Goal: Task Accomplishment & Management: Manage account settings

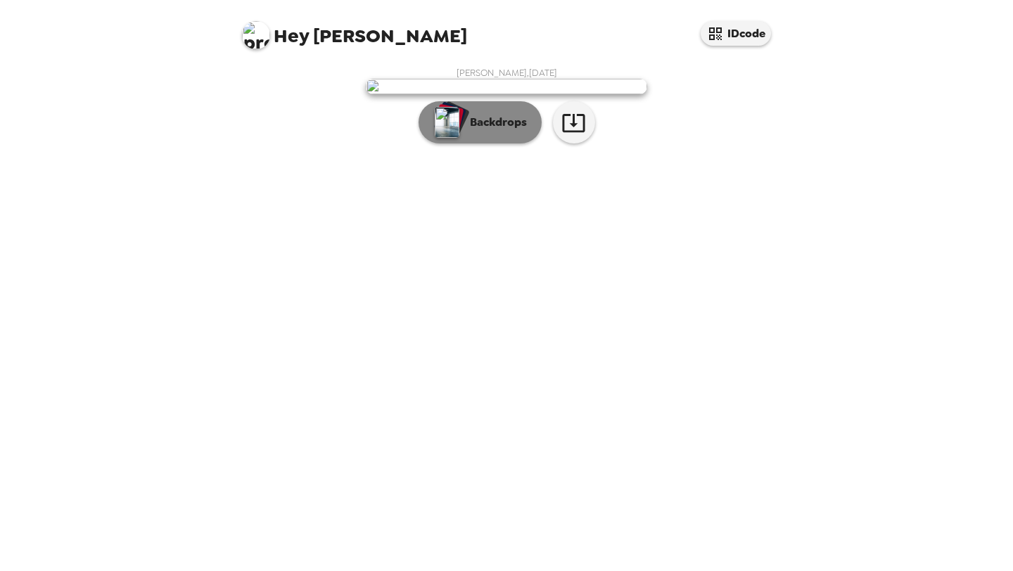
click at [510, 131] on p "Backdrops" at bounding box center [495, 122] width 64 height 17
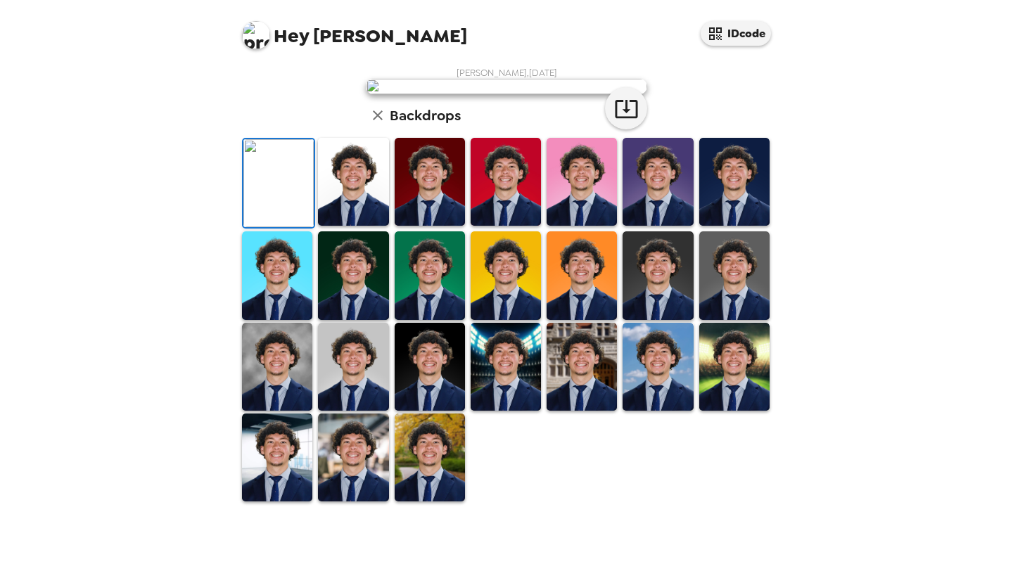
scroll to position [75, 0]
click at [367, 226] on img at bounding box center [353, 182] width 70 height 88
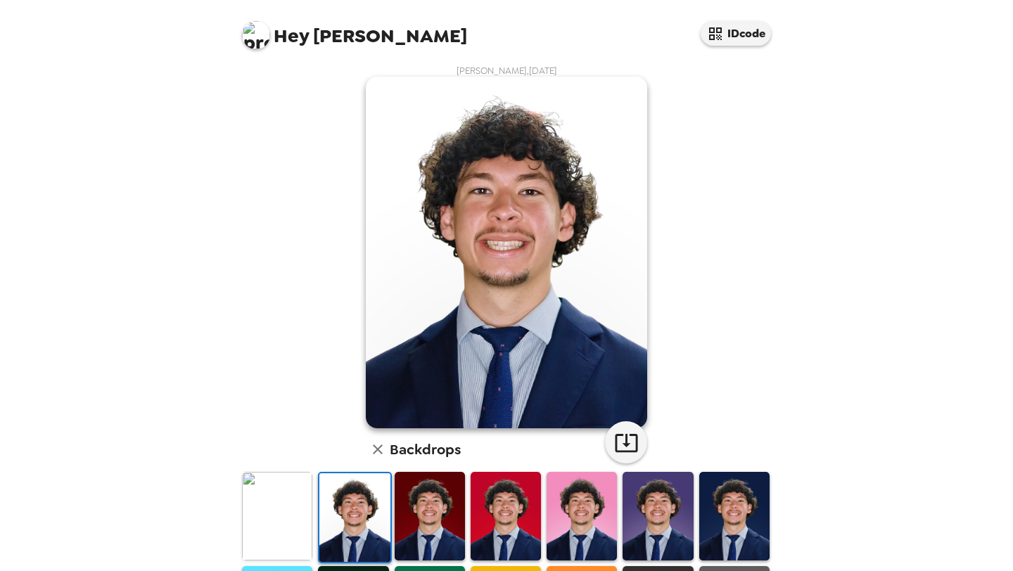
scroll to position [0, 0]
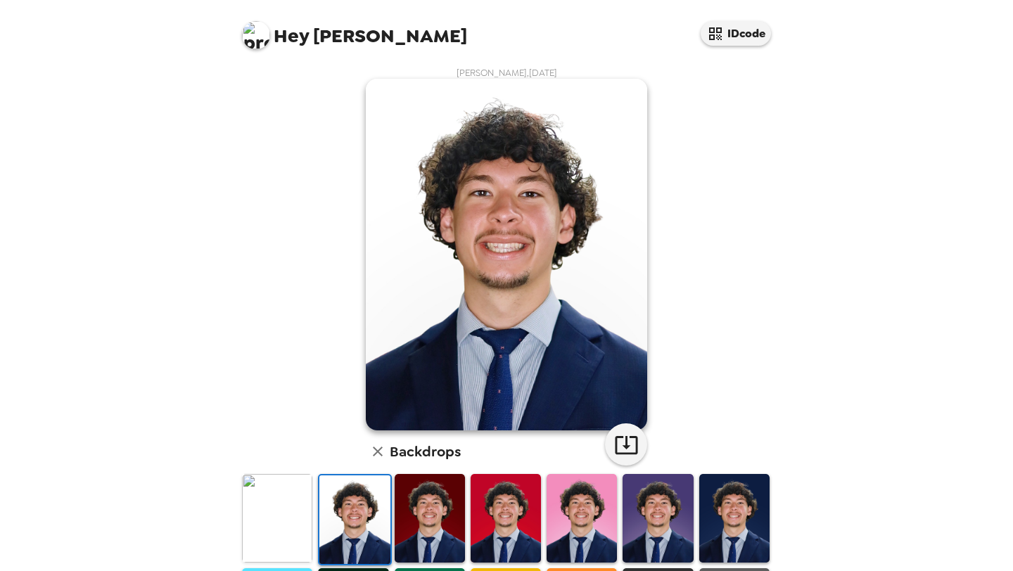
click at [409, 512] on img at bounding box center [430, 518] width 70 height 88
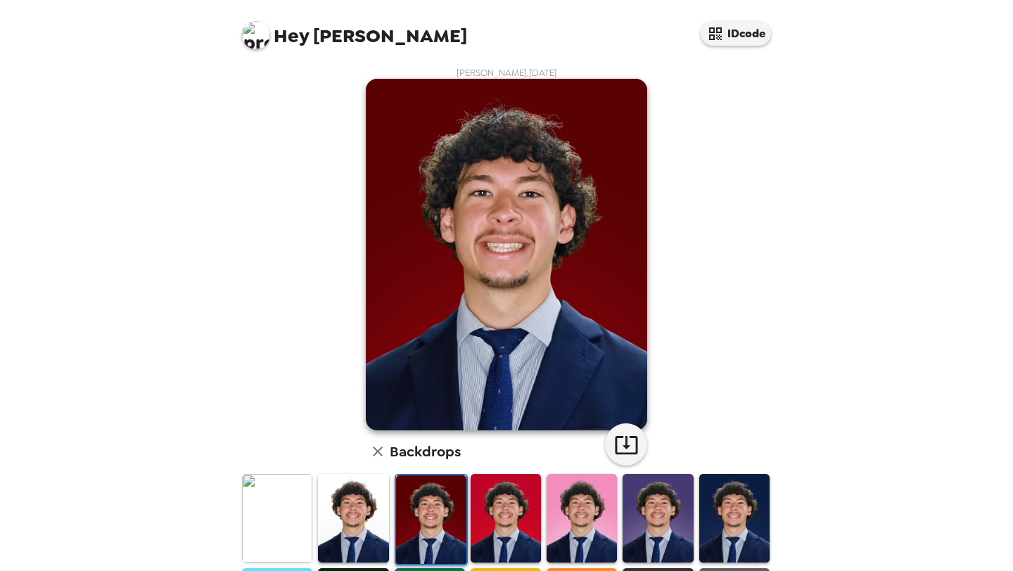
click at [518, 508] on img at bounding box center [506, 518] width 70 height 88
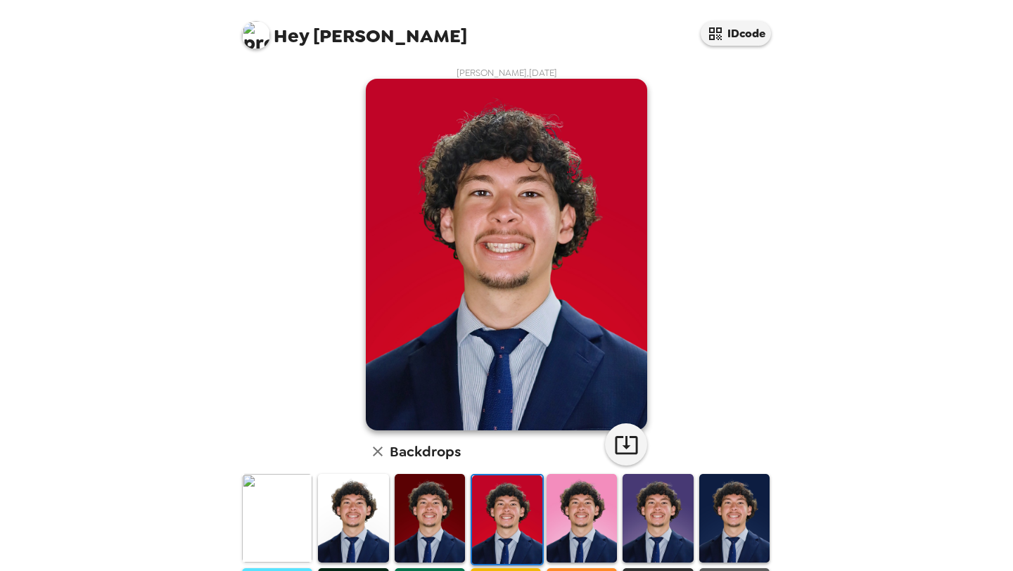
click at [725, 507] on img at bounding box center [735, 518] width 70 height 88
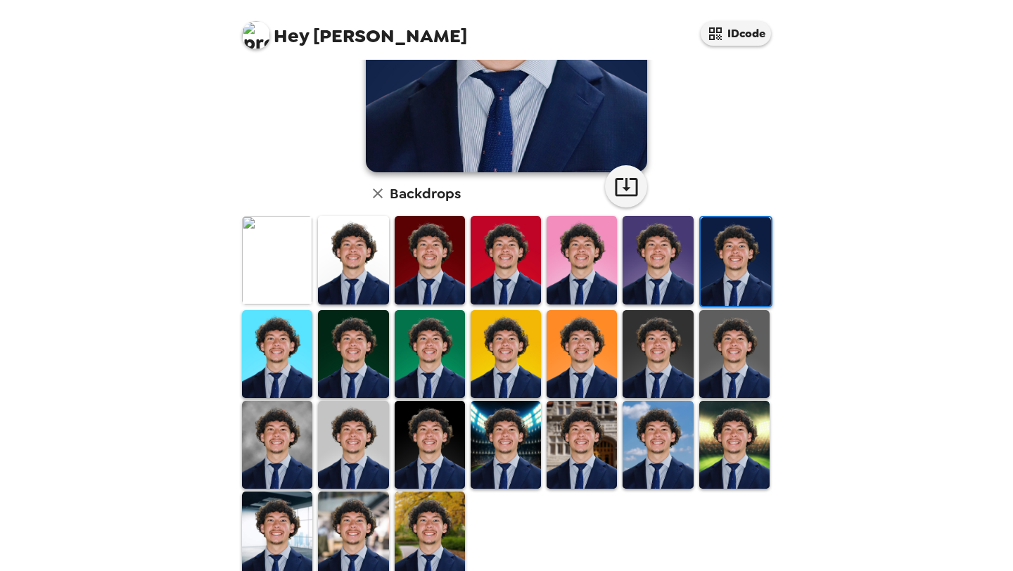
click at [498, 434] on img at bounding box center [506, 445] width 70 height 88
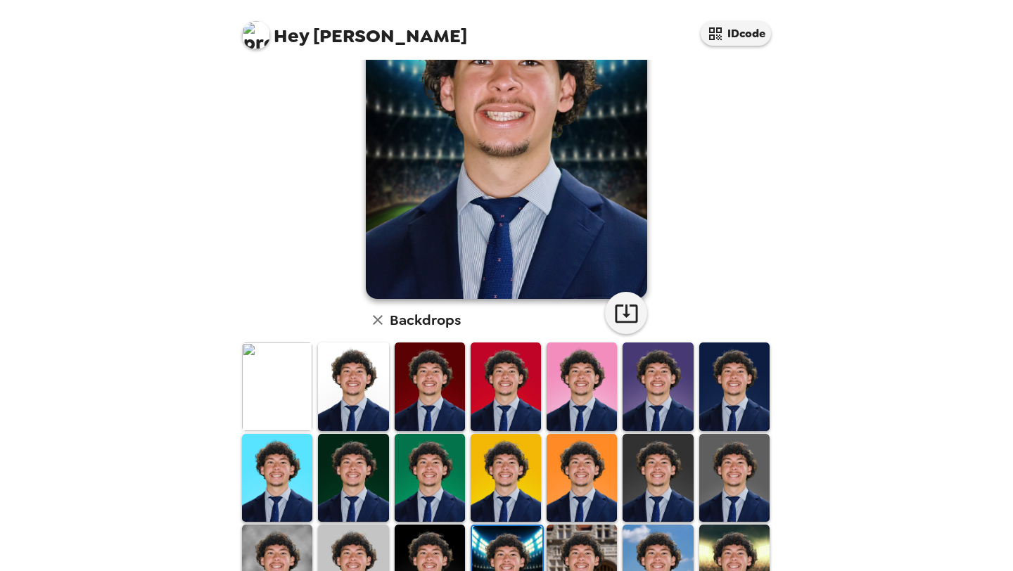
scroll to position [290, 0]
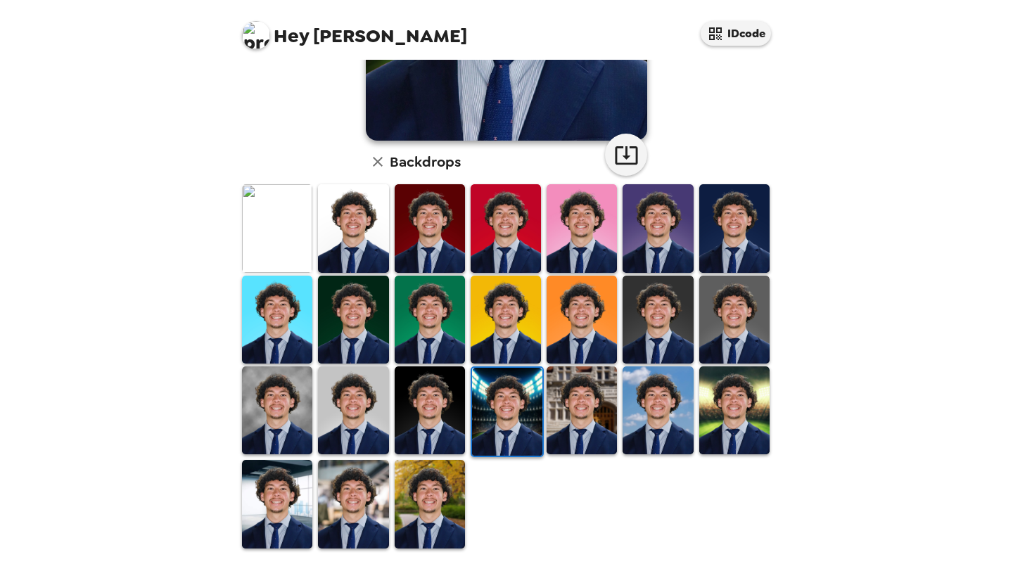
click at [577, 414] on img at bounding box center [582, 411] width 70 height 88
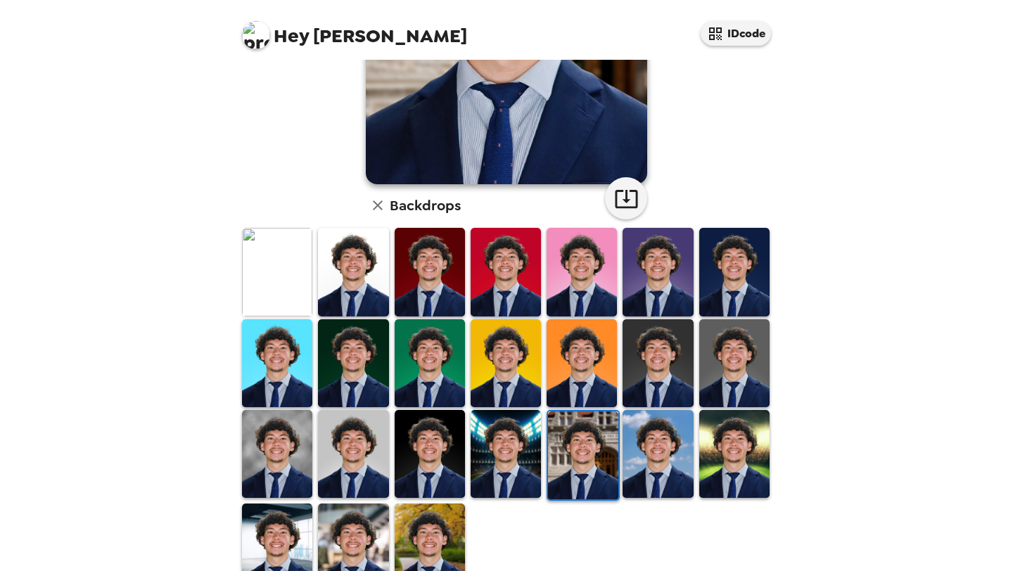
scroll to position [255, 0]
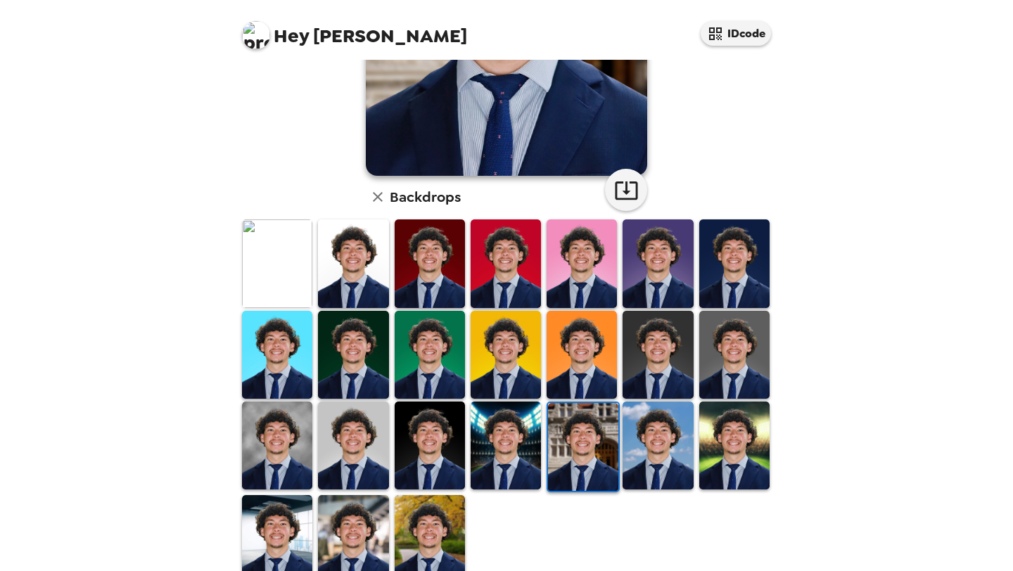
click at [335, 512] on img at bounding box center [353, 539] width 70 height 88
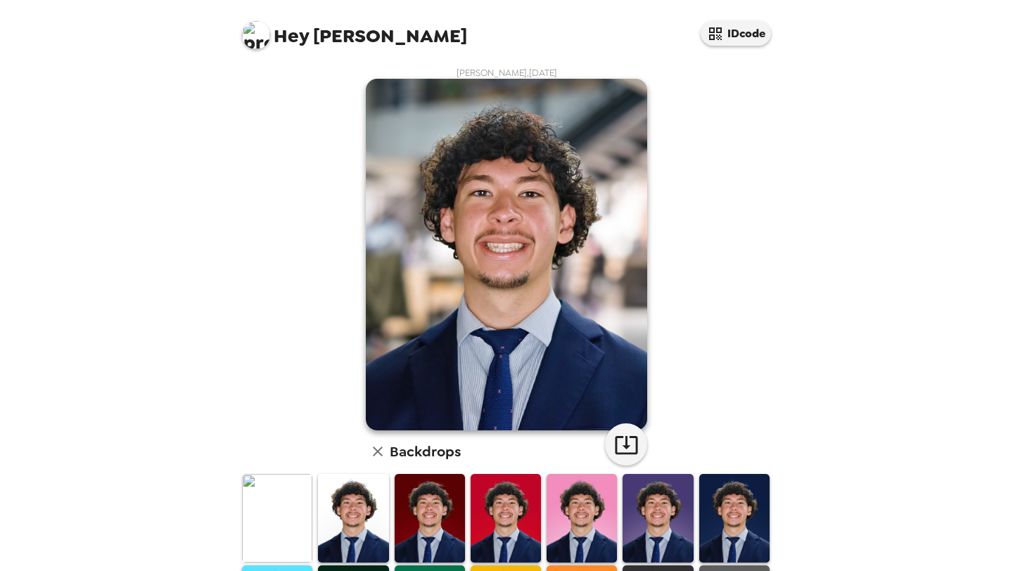
scroll to position [290, 0]
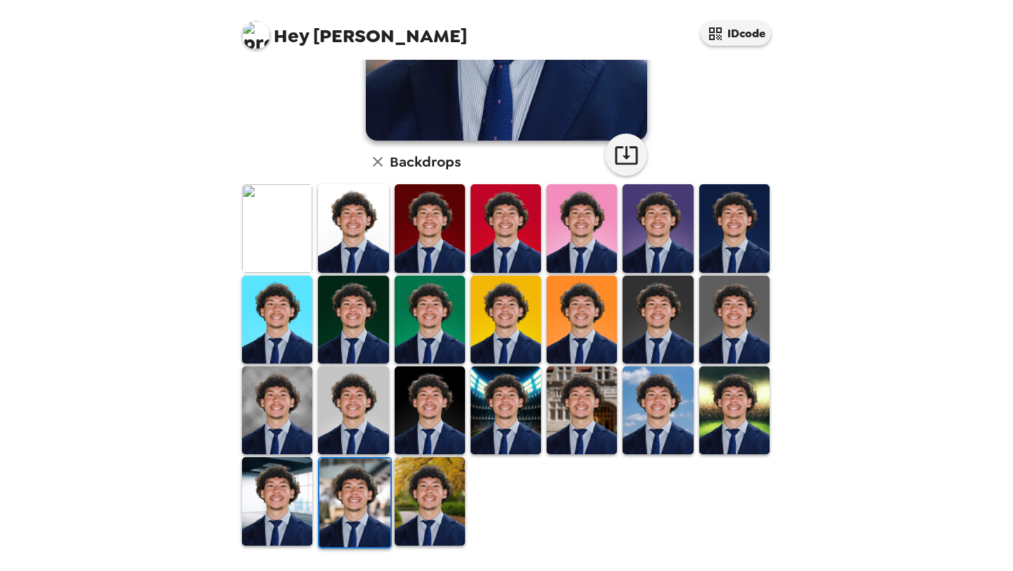
click at [279, 524] on img at bounding box center [277, 501] width 70 height 88
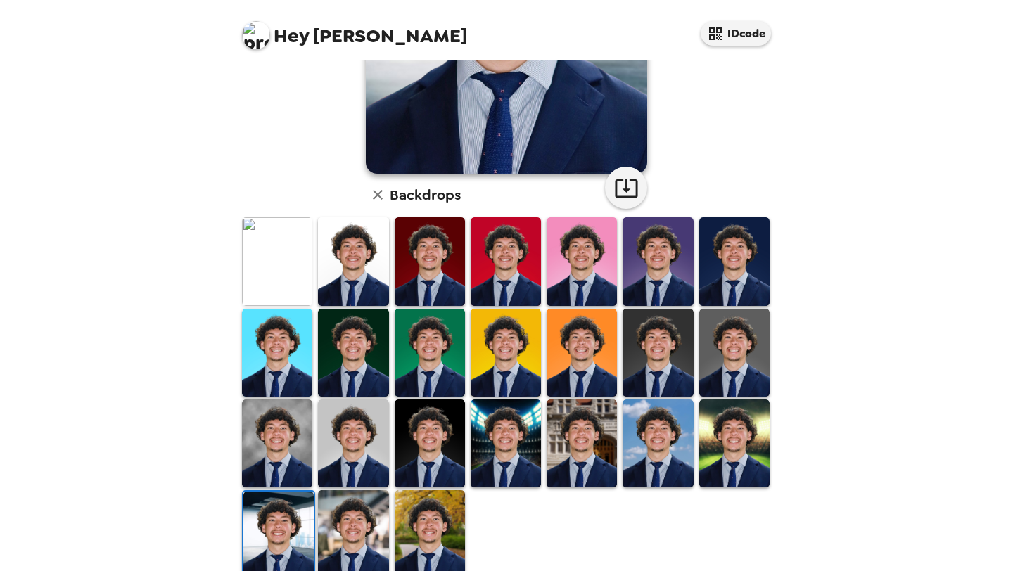
scroll to position [268, 0]
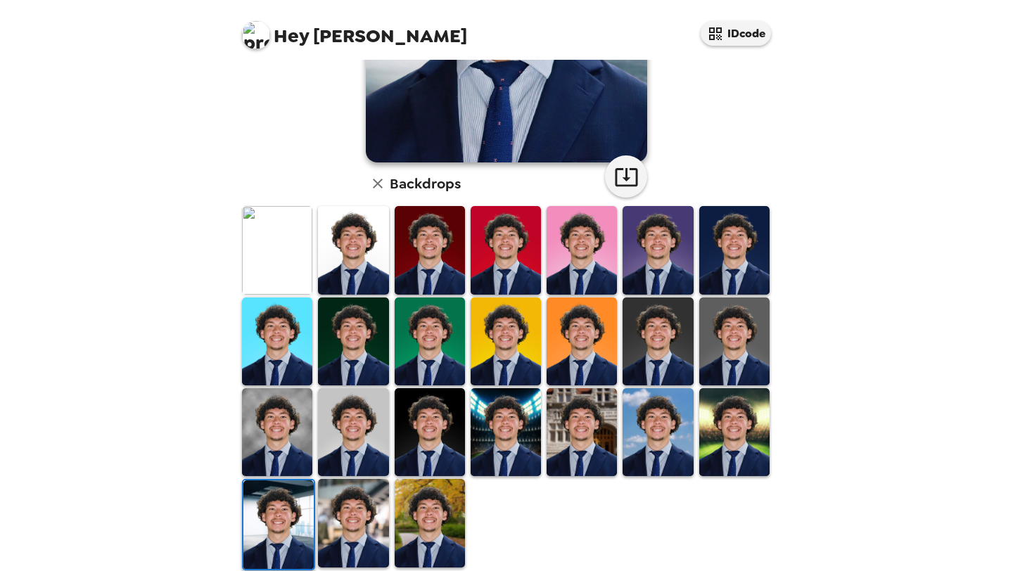
click at [588, 438] on img at bounding box center [582, 433] width 70 height 88
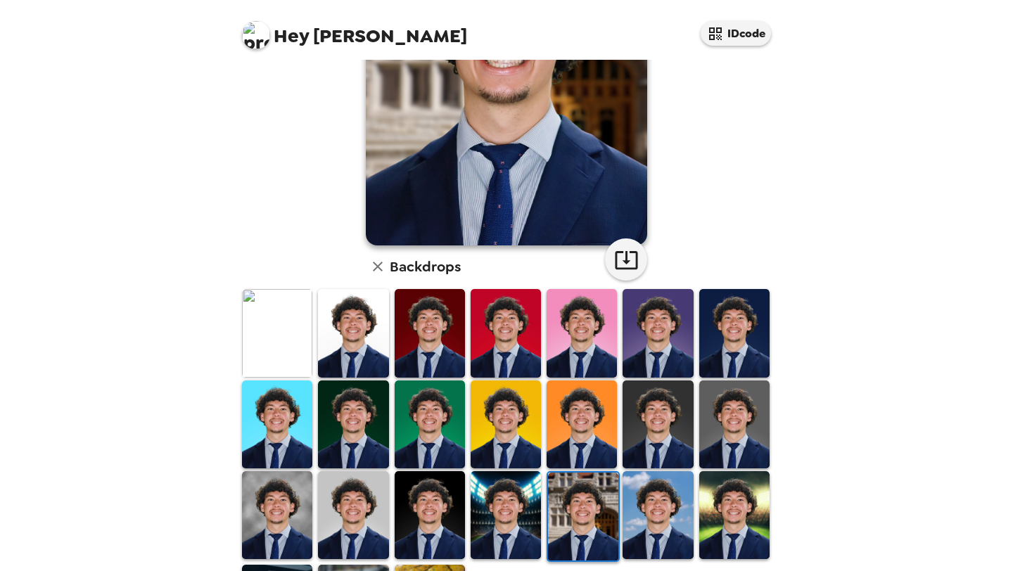
scroll to position [193, 0]
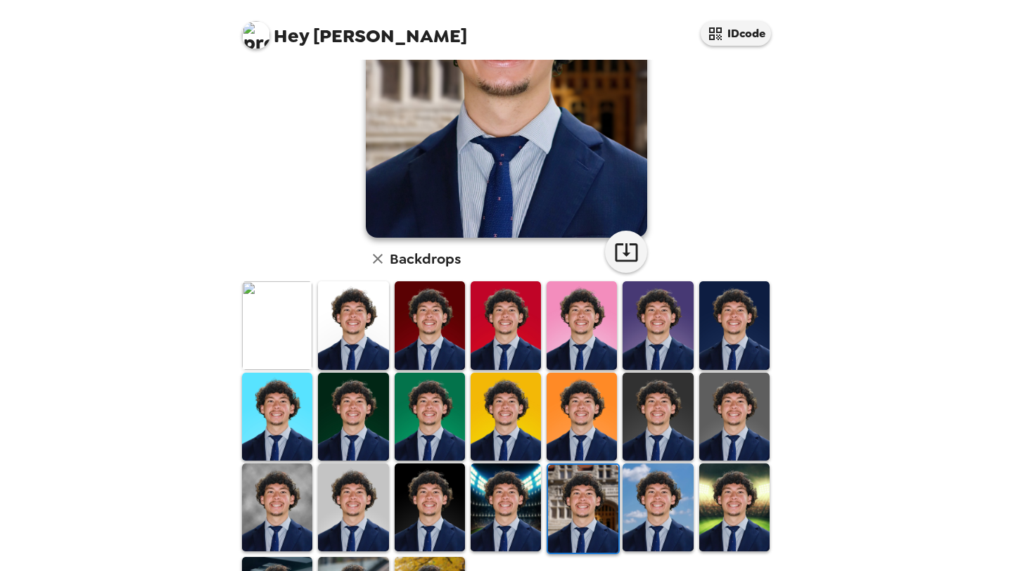
click at [308, 473] on img at bounding box center [277, 508] width 70 height 88
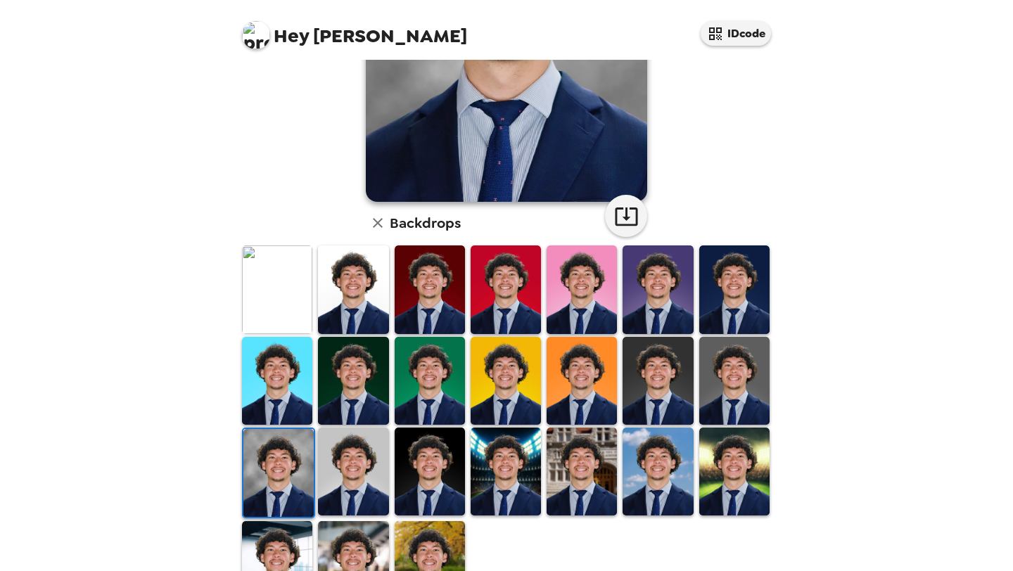
scroll to position [265, 0]
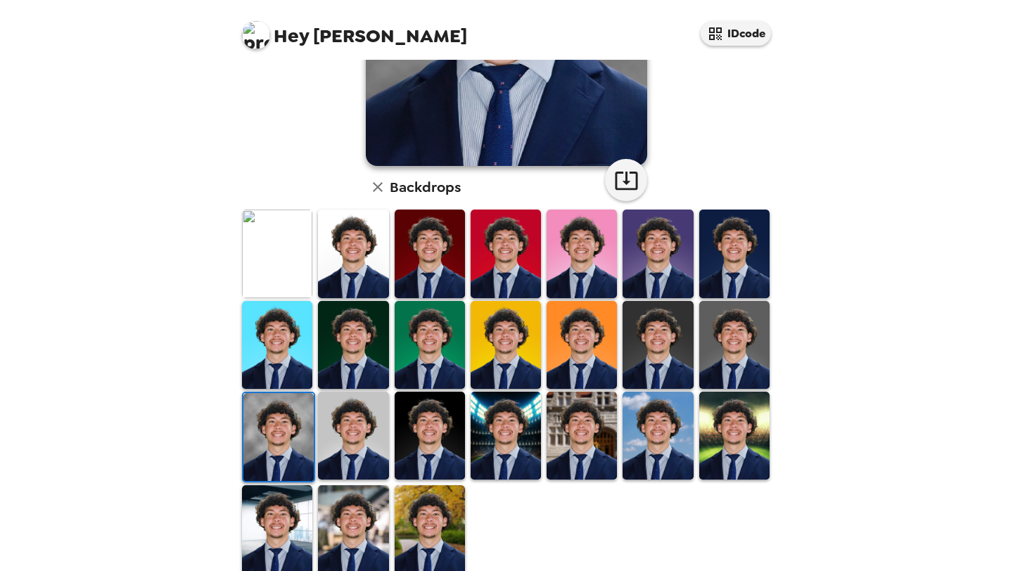
click at [520, 460] on img at bounding box center [506, 436] width 70 height 88
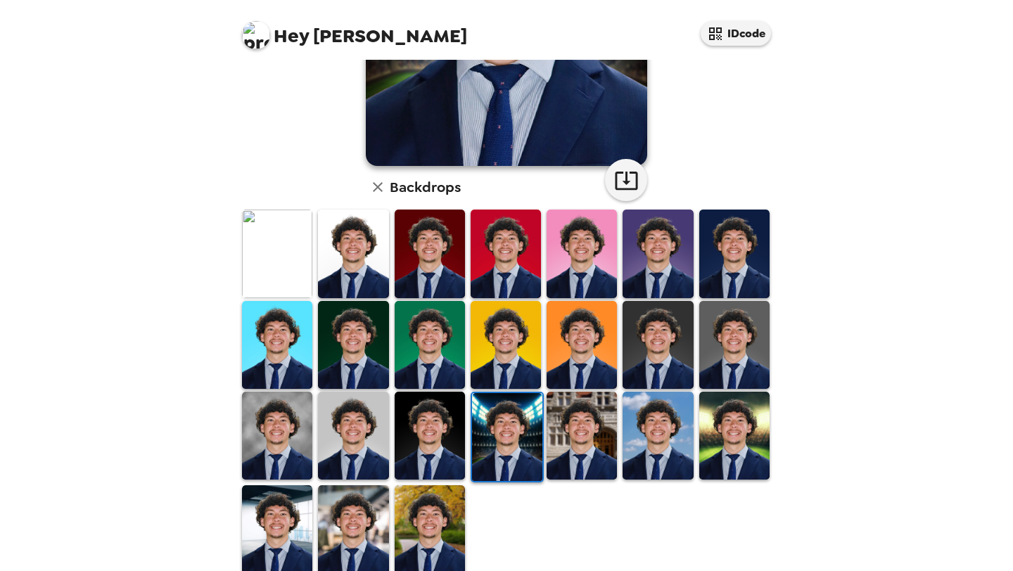
click at [567, 460] on img at bounding box center [582, 436] width 70 height 88
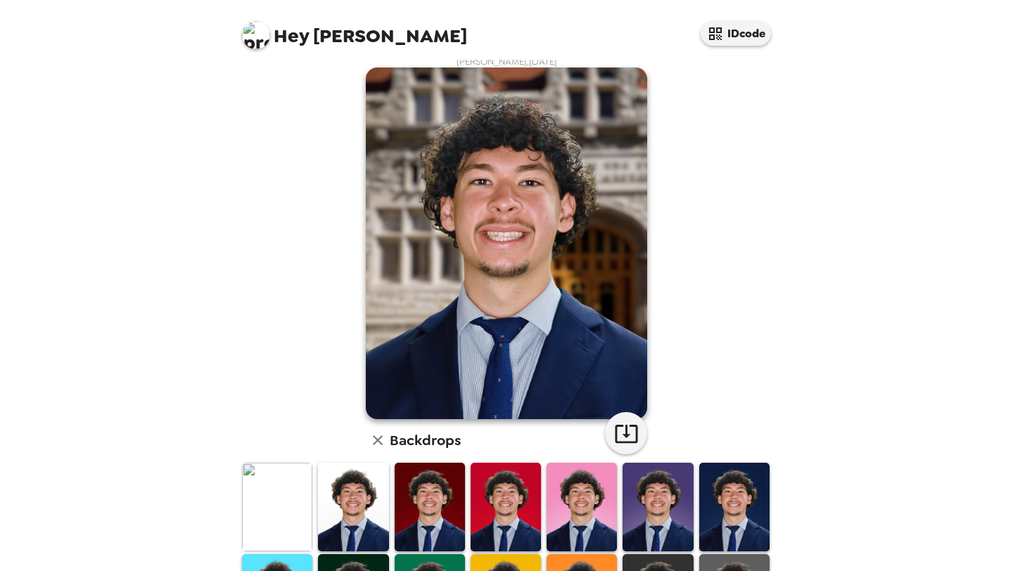
scroll to position [0, 0]
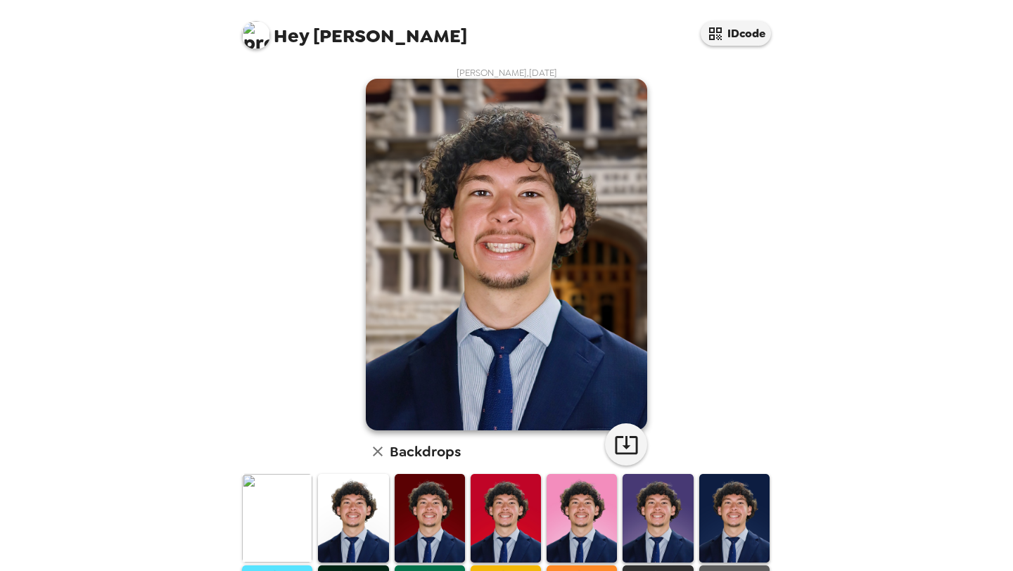
click at [544, 165] on img at bounding box center [507, 255] width 282 height 352
click at [630, 436] on icon "button" at bounding box center [626, 445] width 25 height 25
